Goal: Navigation & Orientation: Find specific page/section

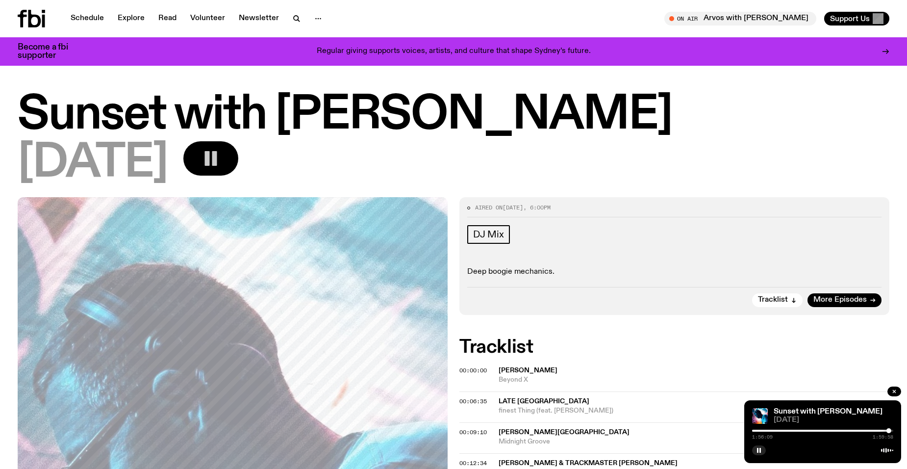
click at [210, 161] on rect "button" at bounding box center [207, 158] width 5 height 15
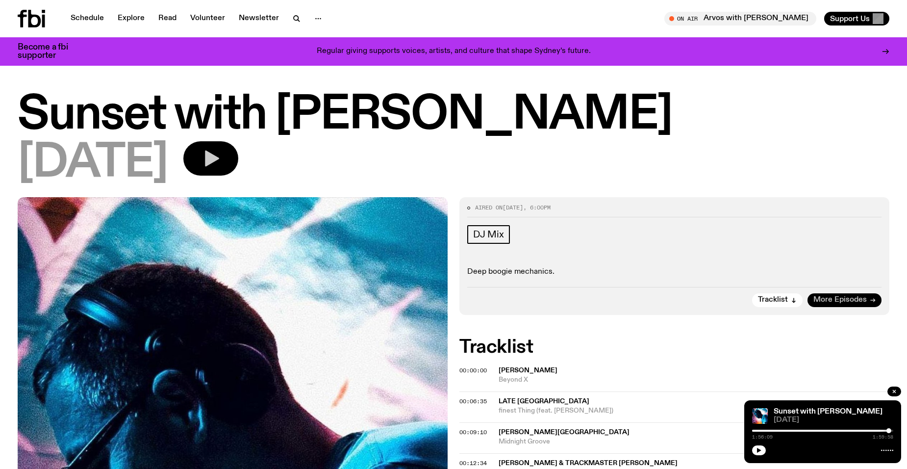
click at [828, 299] on span "More Episodes" at bounding box center [839, 299] width 53 height 7
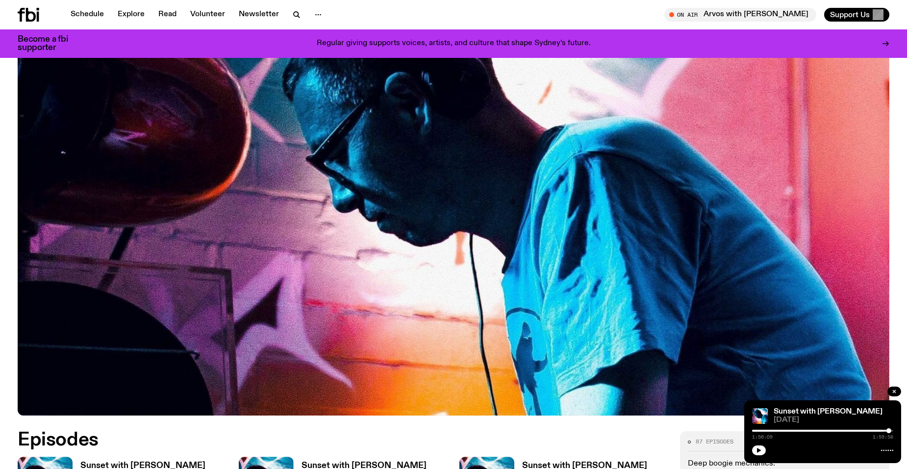
scroll to position [289, 0]
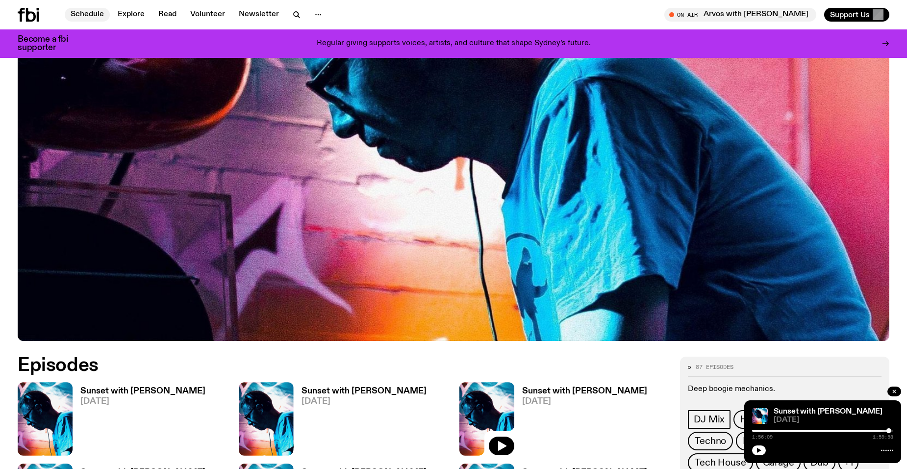
click at [84, 15] on link "Schedule" at bounding box center [87, 15] width 45 height 14
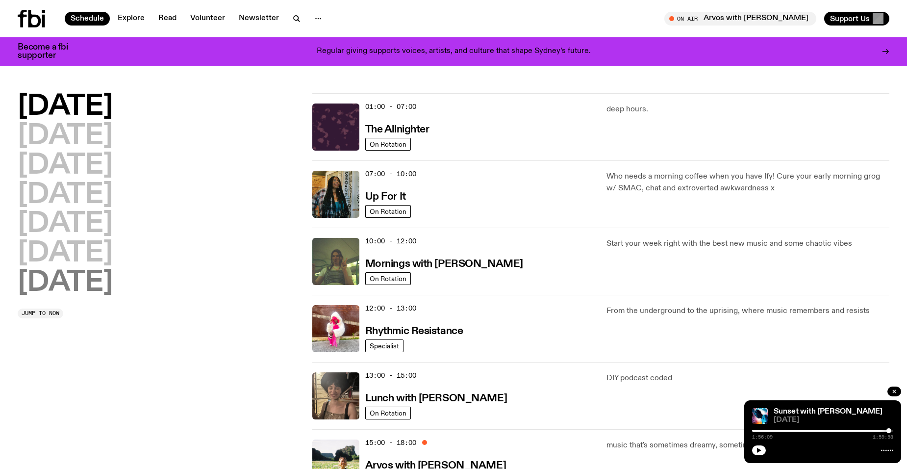
click at [96, 283] on h2 "[DATE]" at bounding box center [65, 282] width 95 height 27
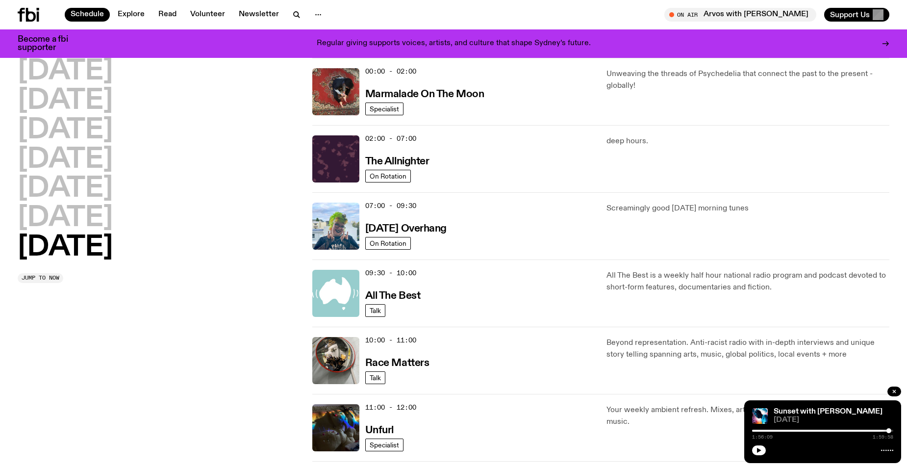
scroll to position [273, 0]
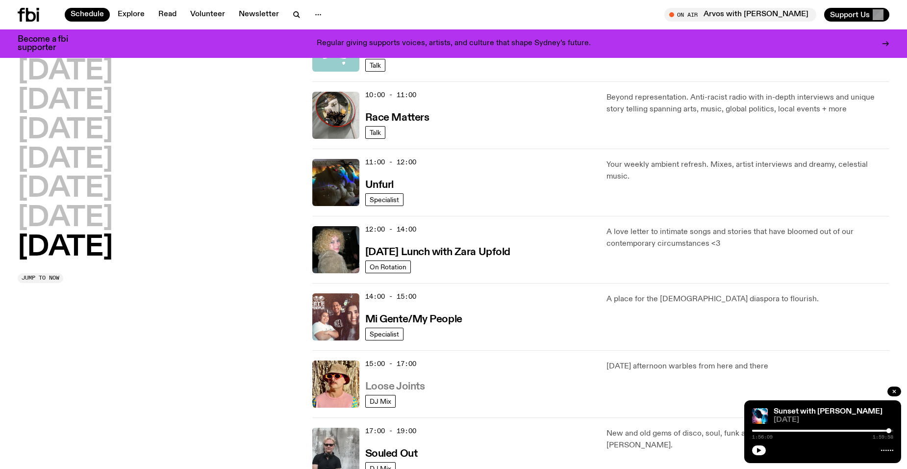
click at [402, 389] on h3 "Loose Joints" at bounding box center [395, 386] width 60 height 10
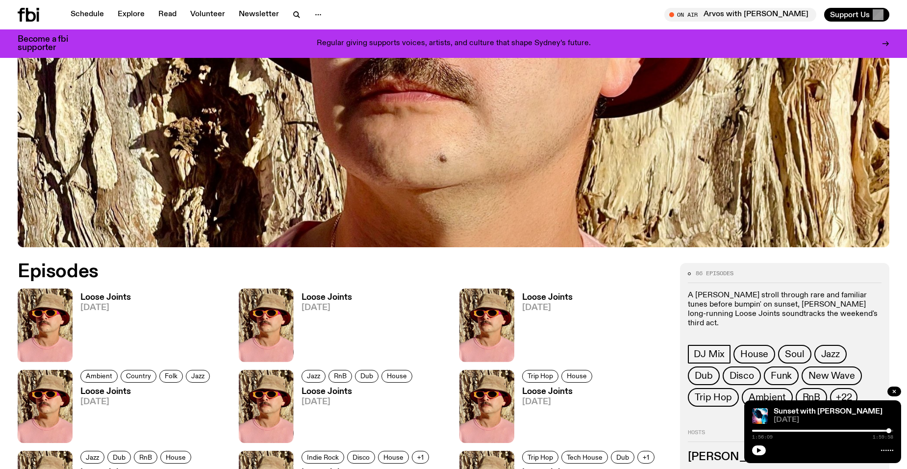
scroll to position [389, 0]
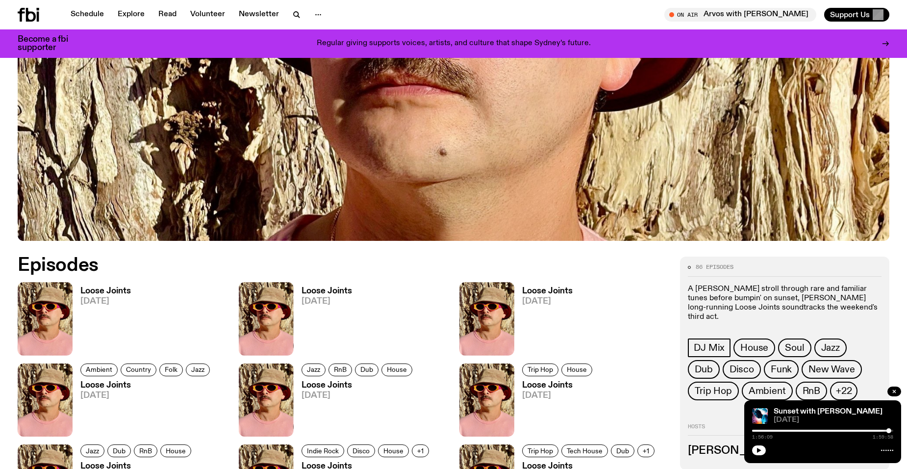
click at [104, 288] on h3 "Loose Joints" at bounding box center [105, 291] width 50 height 8
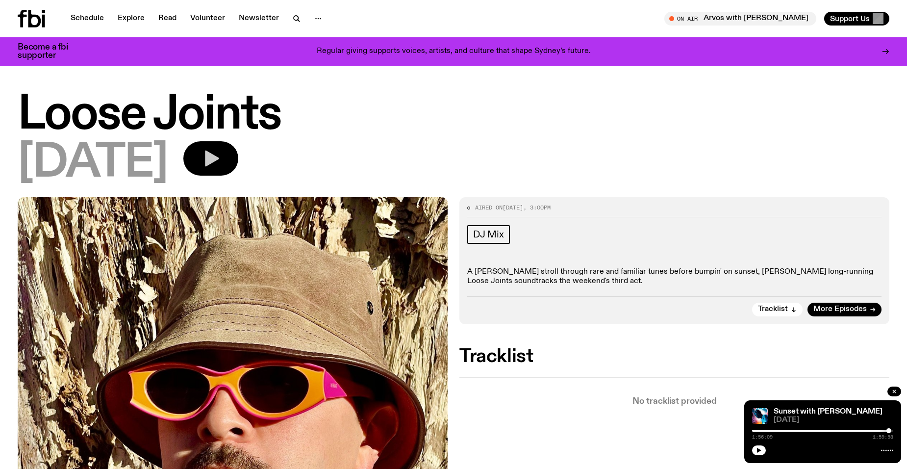
click at [221, 163] on icon "button" at bounding box center [211, 159] width 20 height 20
click at [758, 430] on div at bounding box center [822, 430] width 141 height 2
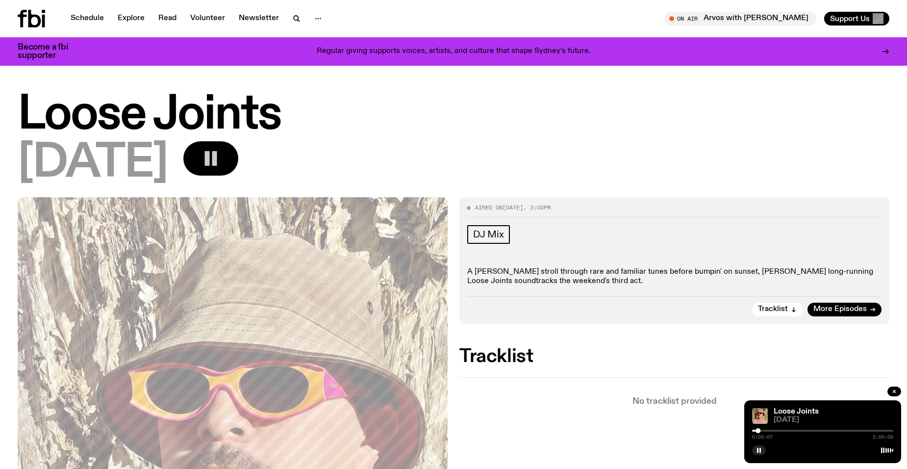
click at [755, 429] on div at bounding box center [687, 430] width 141 height 2
click at [759, 449] on rect "button" at bounding box center [759, 450] width 1 height 5
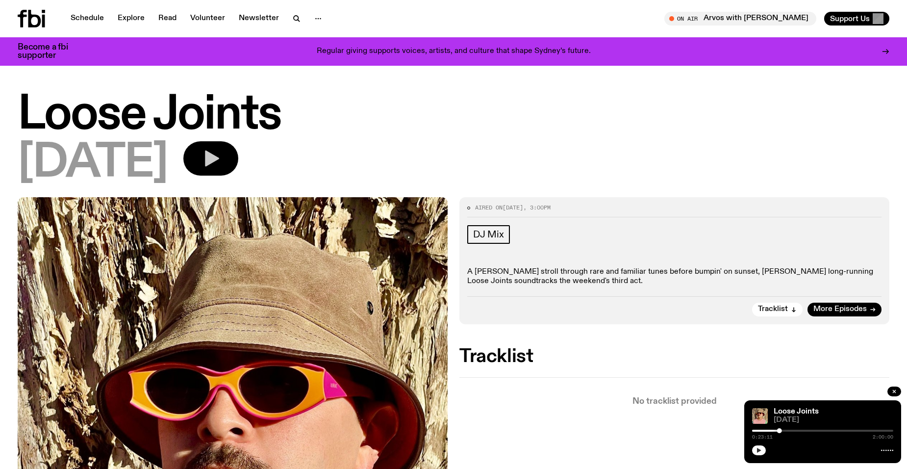
click at [221, 165] on icon "button" at bounding box center [211, 159] width 20 height 20
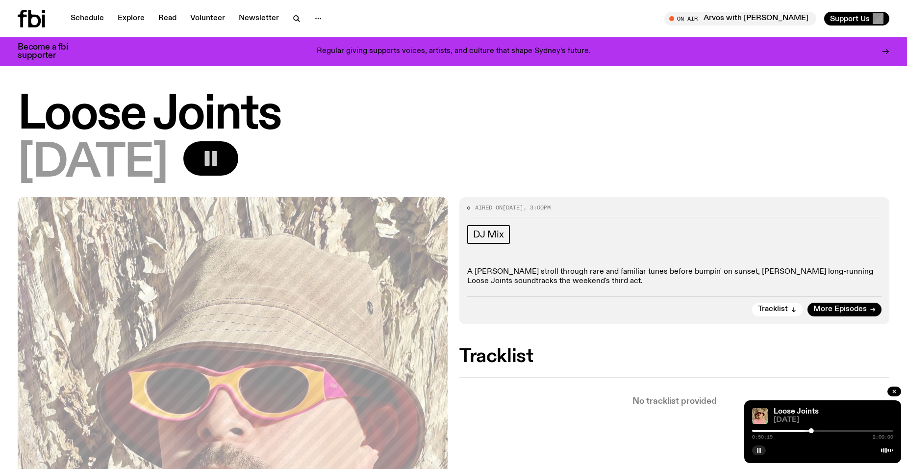
click at [816, 429] on div at bounding box center [822, 430] width 141 height 2
